Goal: Task Accomplishment & Management: Use online tool/utility

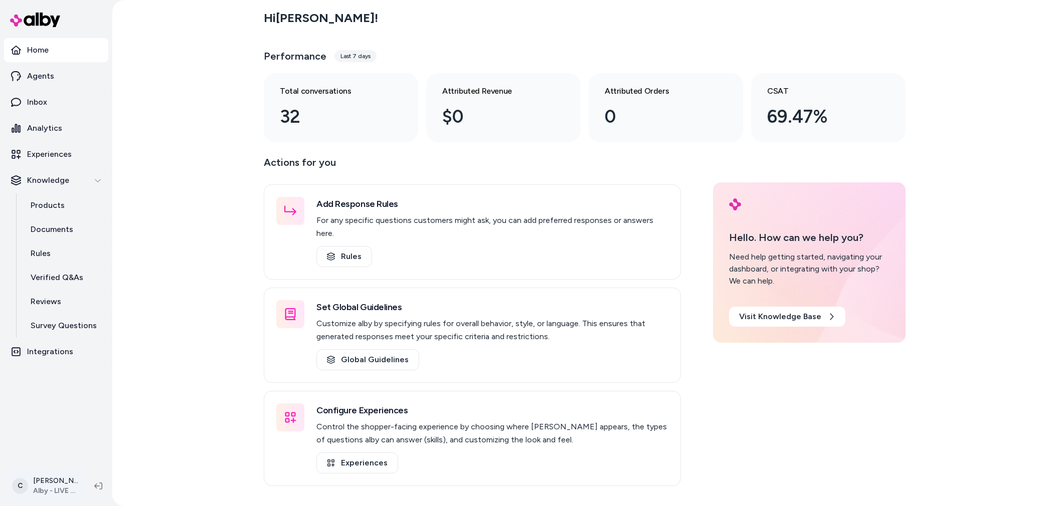
click at [34, 486] on html "Home Agents Inbox Analytics Experiences Knowledge Products Documents Rules Veri…" at bounding box center [528, 253] width 1057 height 506
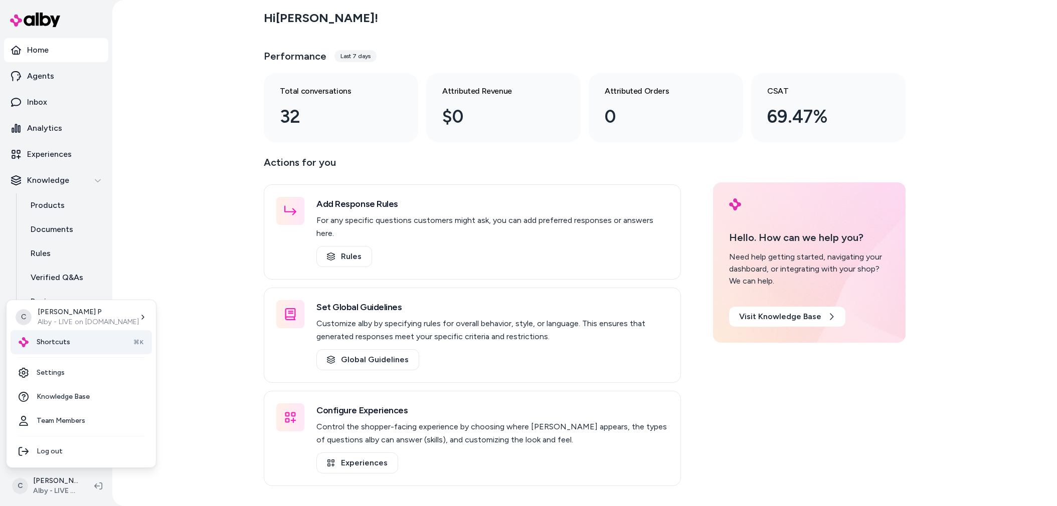
click at [81, 341] on div "Shortcuts ⌘K" at bounding box center [81, 342] width 141 height 24
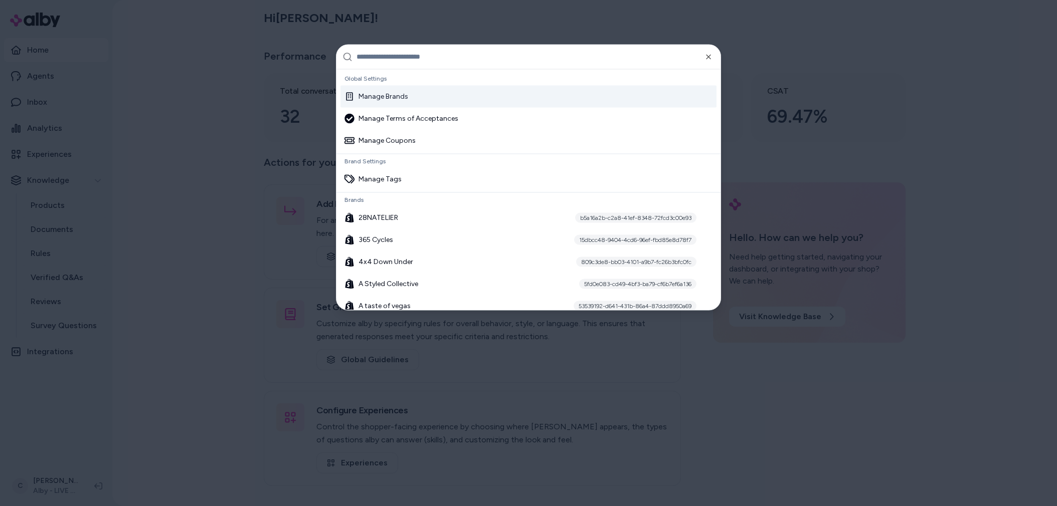
click at [384, 52] on input "text" at bounding box center [535, 57] width 358 height 24
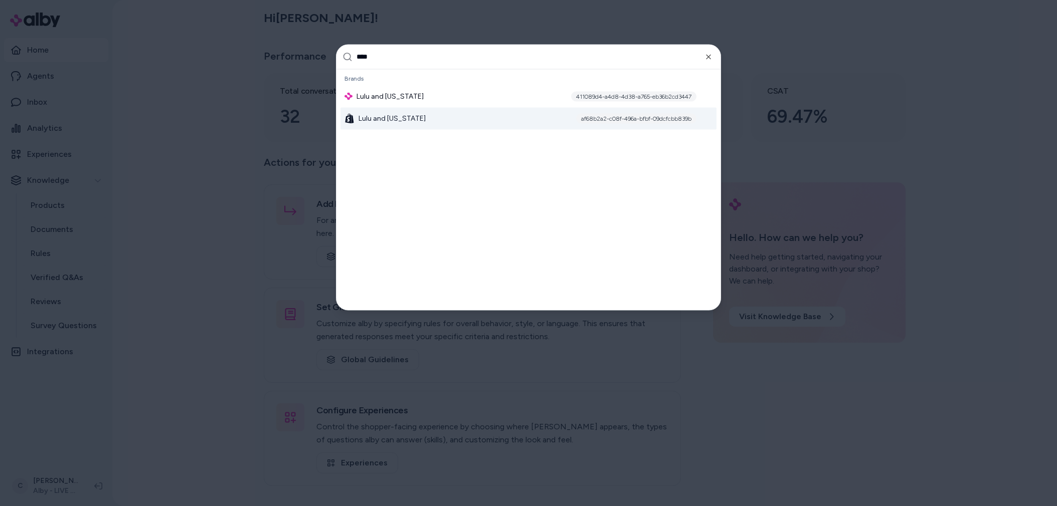
type input "****"
click at [387, 114] on span "Lulu and [US_STATE]" at bounding box center [391, 118] width 67 height 10
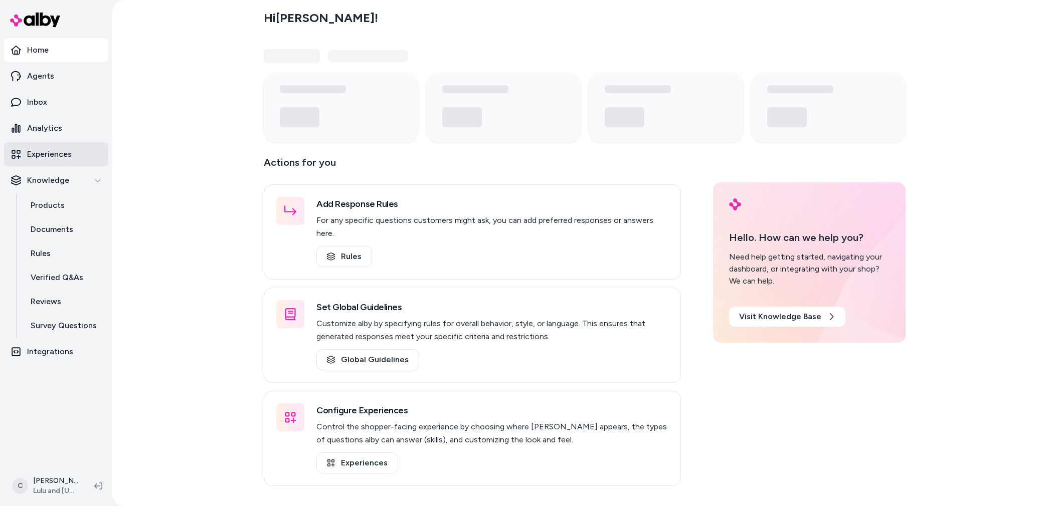
click at [59, 151] on p "Experiences" at bounding box center [49, 154] width 45 height 12
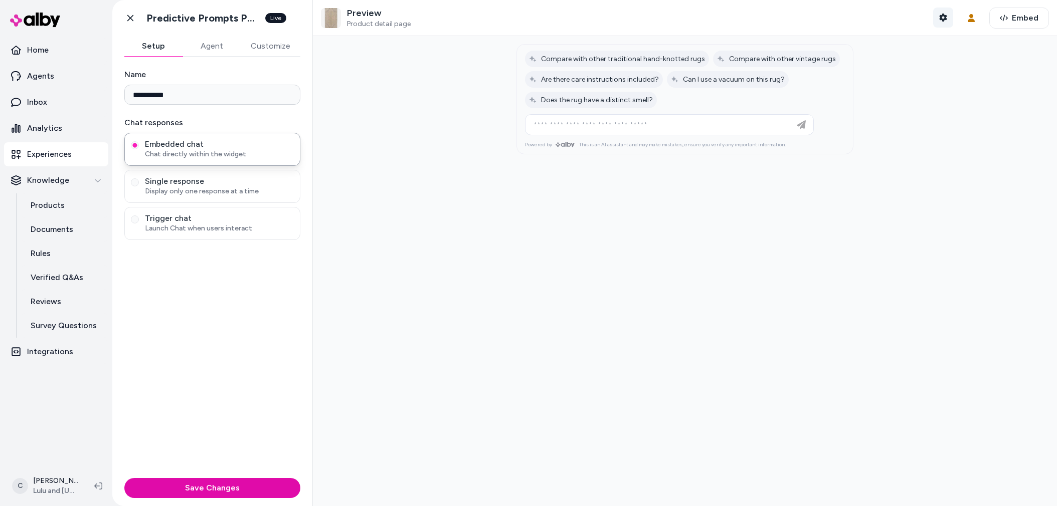
click at [939, 20] on icon "button" at bounding box center [943, 18] width 8 height 8
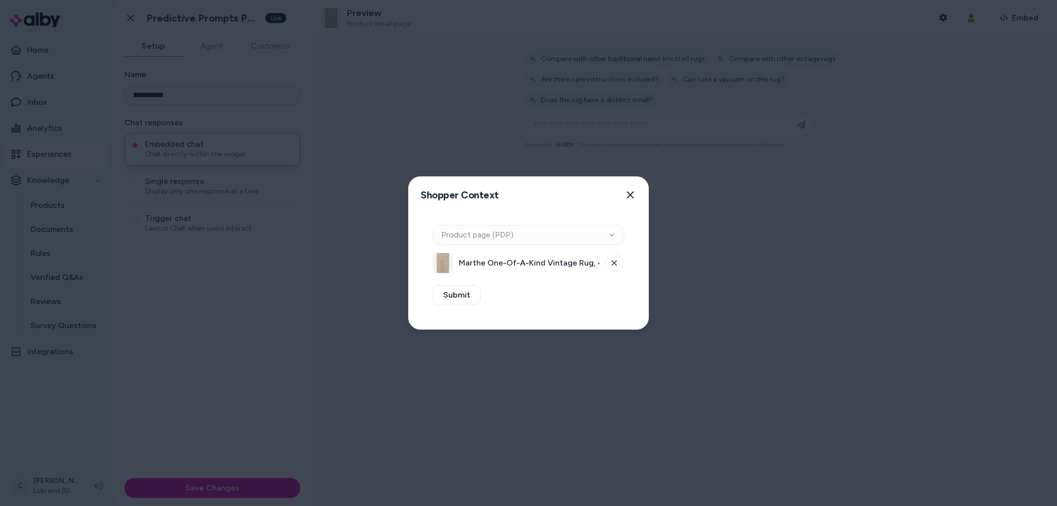
drag, startPoint x: 954, startPoint y: 152, endPoint x: 1017, endPoint y: 77, distance: 97.5
click at [954, 151] on div at bounding box center [528, 253] width 1057 height 506
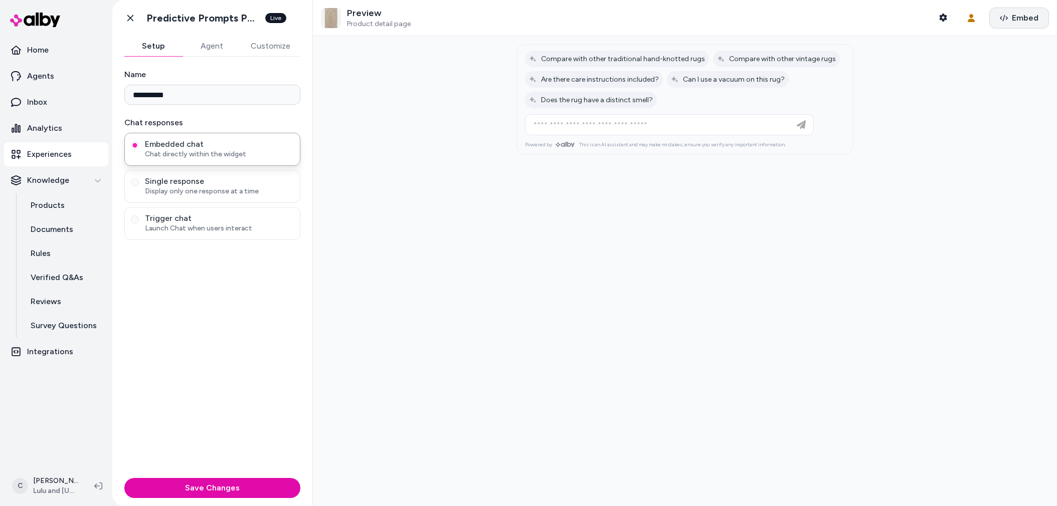
click at [1026, 21] on span "Embed" at bounding box center [1025, 18] width 27 height 12
